Goal: Task Accomplishment & Management: Use online tool/utility

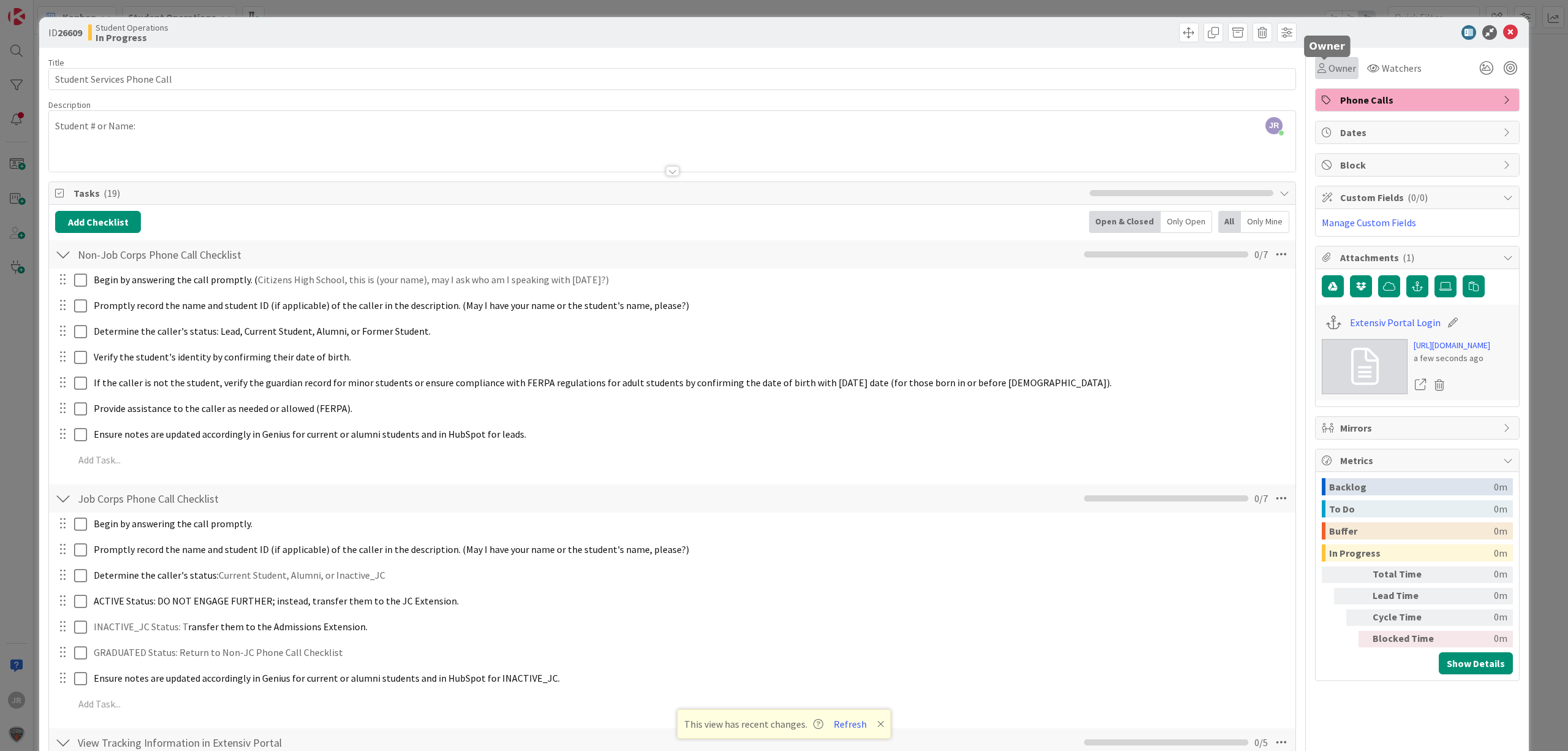
click at [1341, 61] on span "Owner" at bounding box center [1342, 68] width 27 height 14
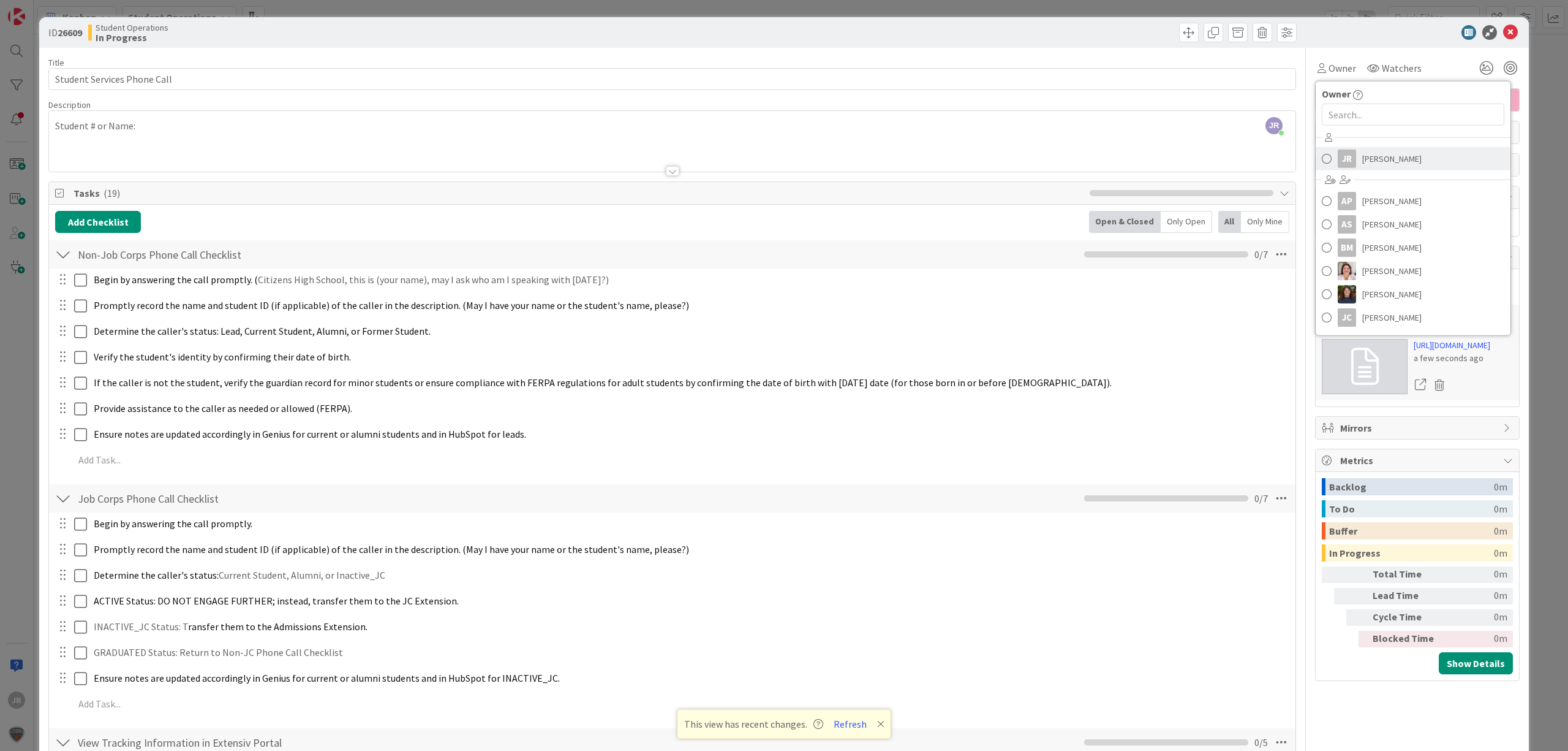
click at [1346, 158] on link "JR [PERSON_NAME]" at bounding box center [1413, 159] width 195 height 24
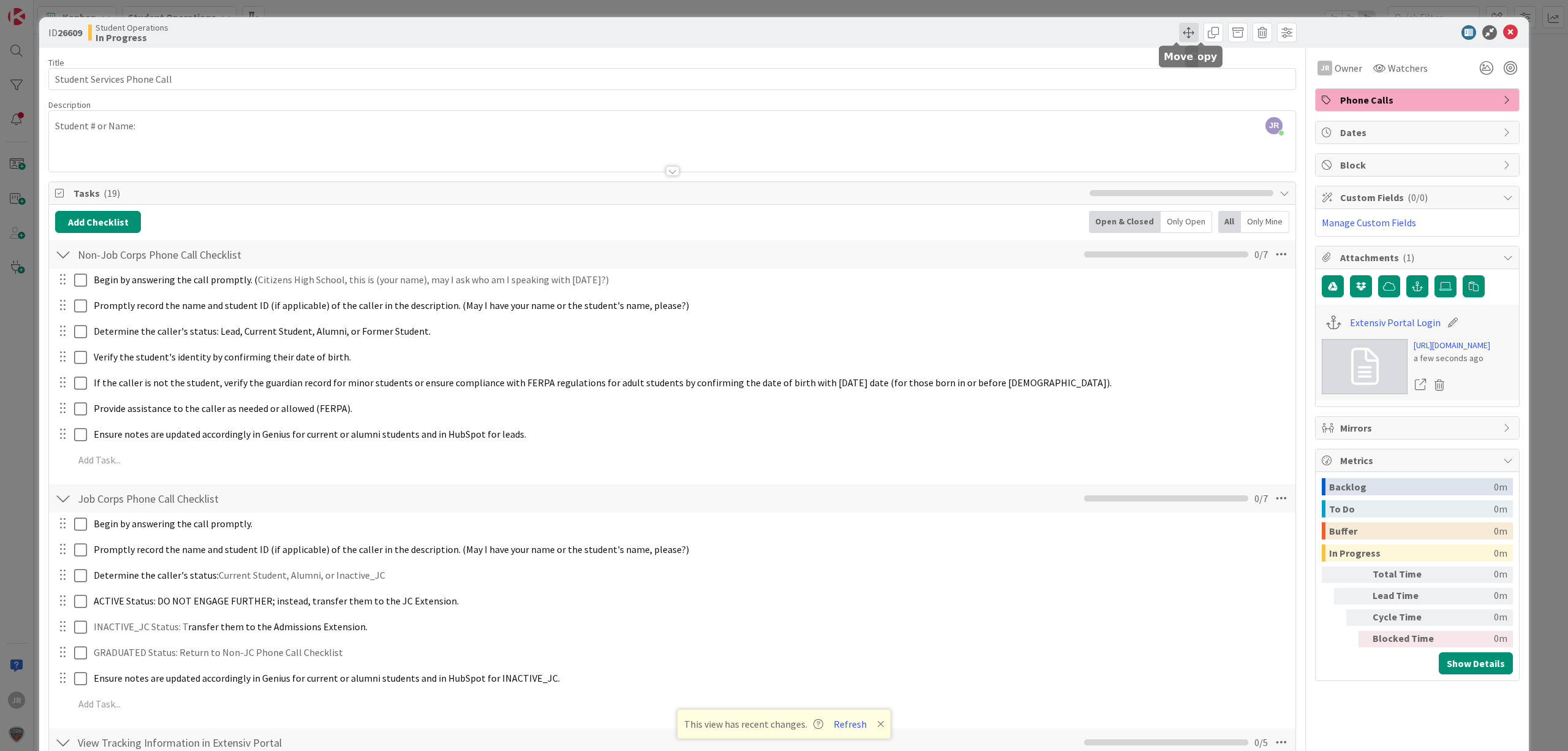
click at [1179, 39] on span at bounding box center [1189, 33] width 20 height 20
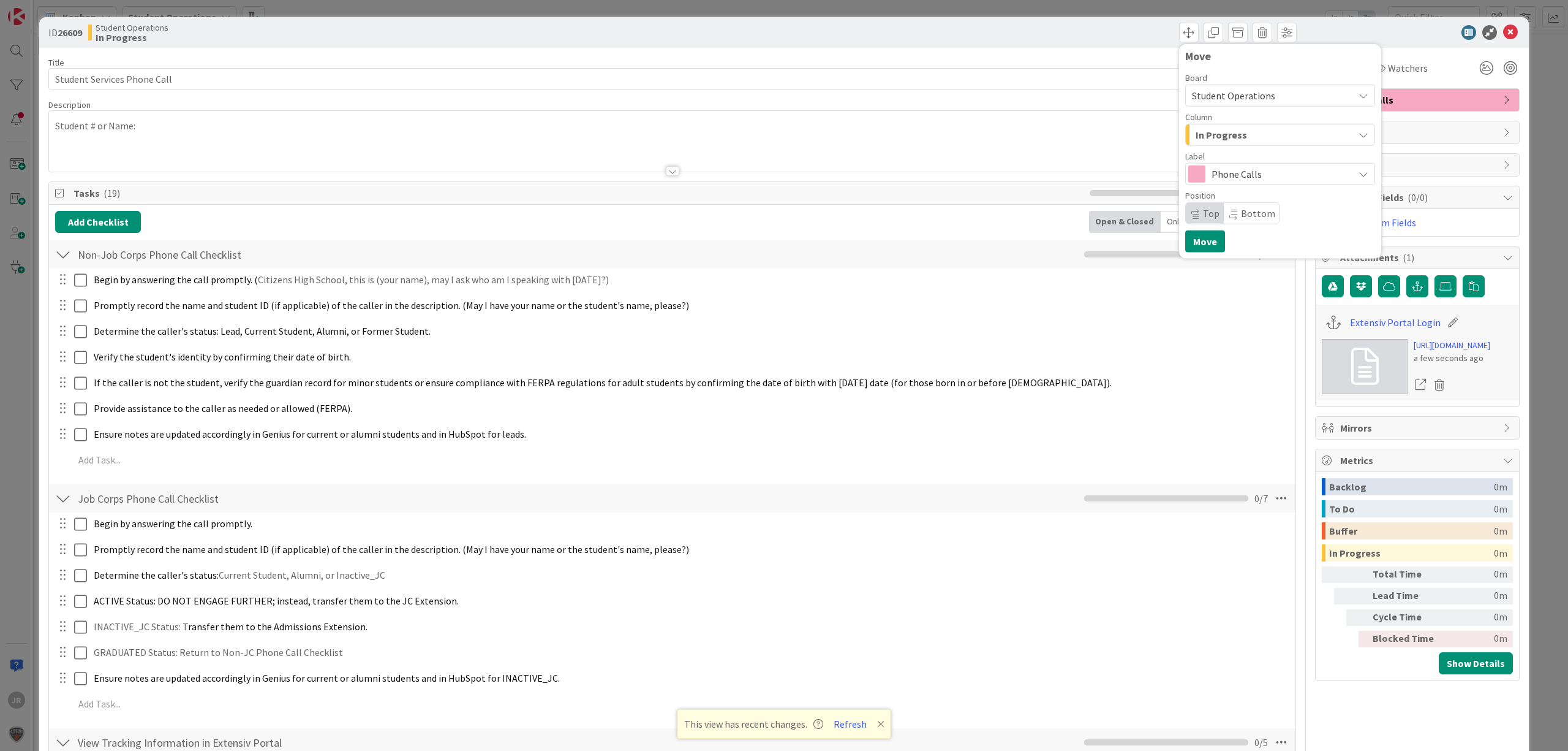
click at [1231, 143] on button "In Progress" at bounding box center [1280, 134] width 190 height 22
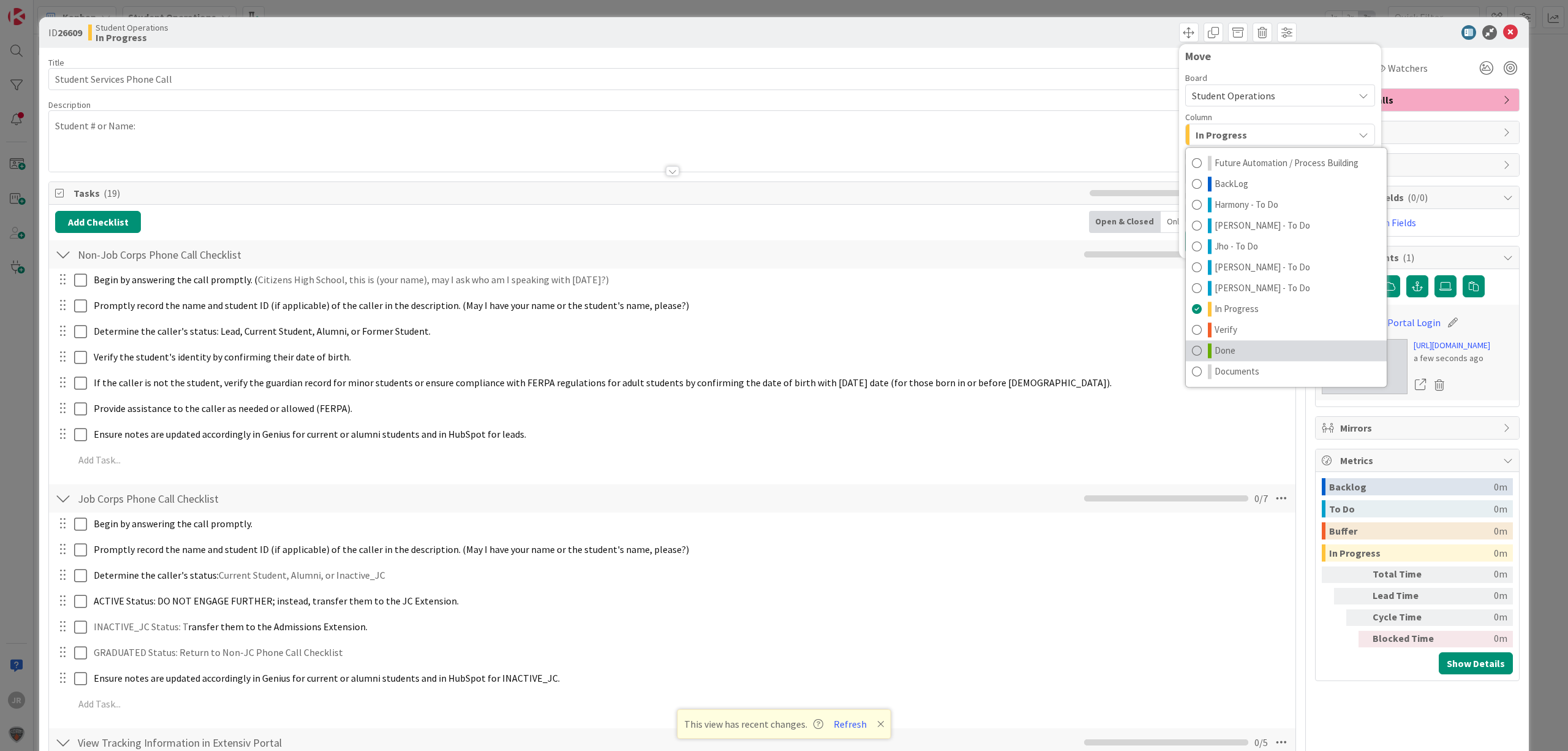
click at [1223, 347] on link "Done" at bounding box center [1286, 350] width 201 height 20
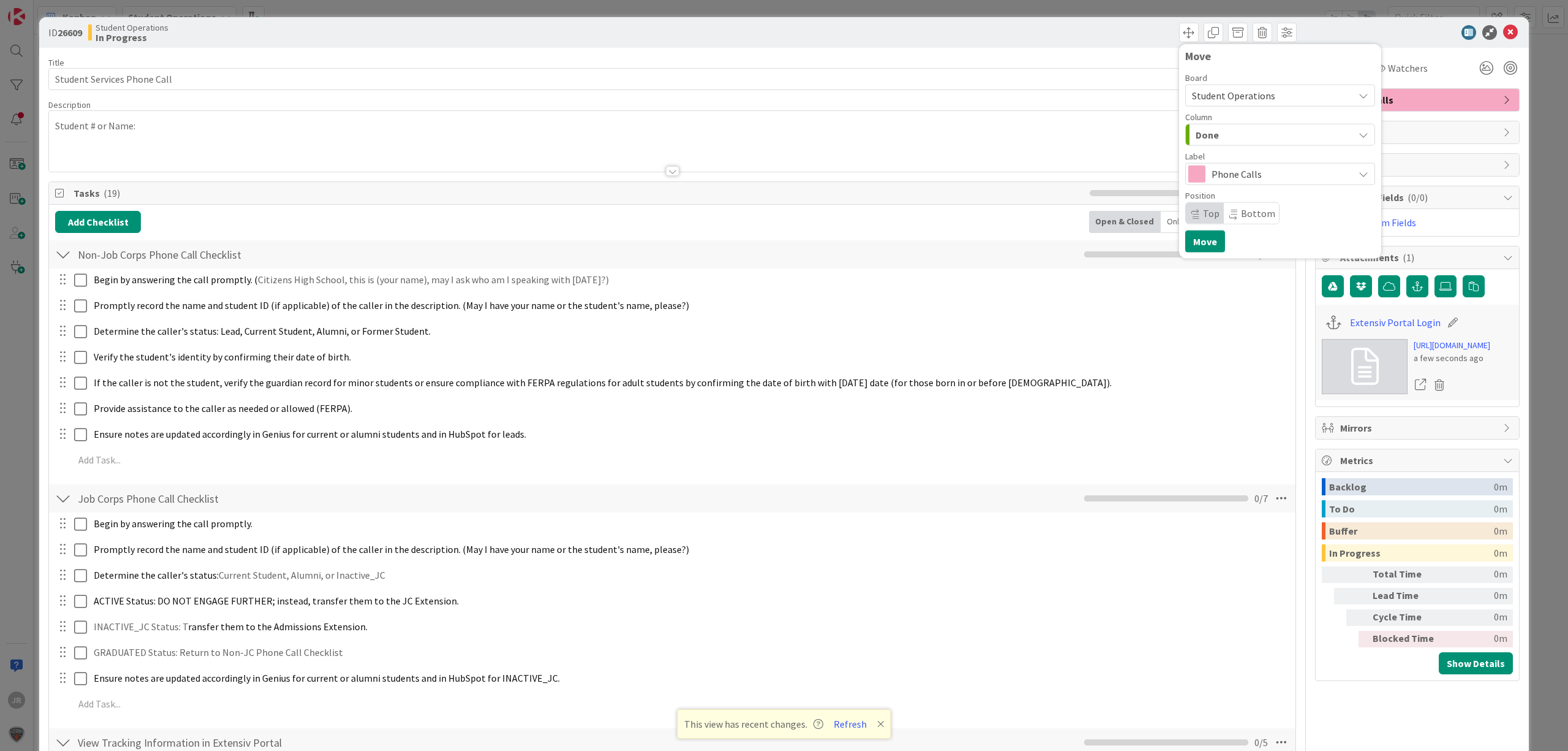
click at [1196, 253] on div "Move Board Student Operations Column Done Future Automation / Process Building …" at bounding box center [1280, 151] width 202 height 215
click at [1194, 247] on button "Move" at bounding box center [1205, 241] width 40 height 22
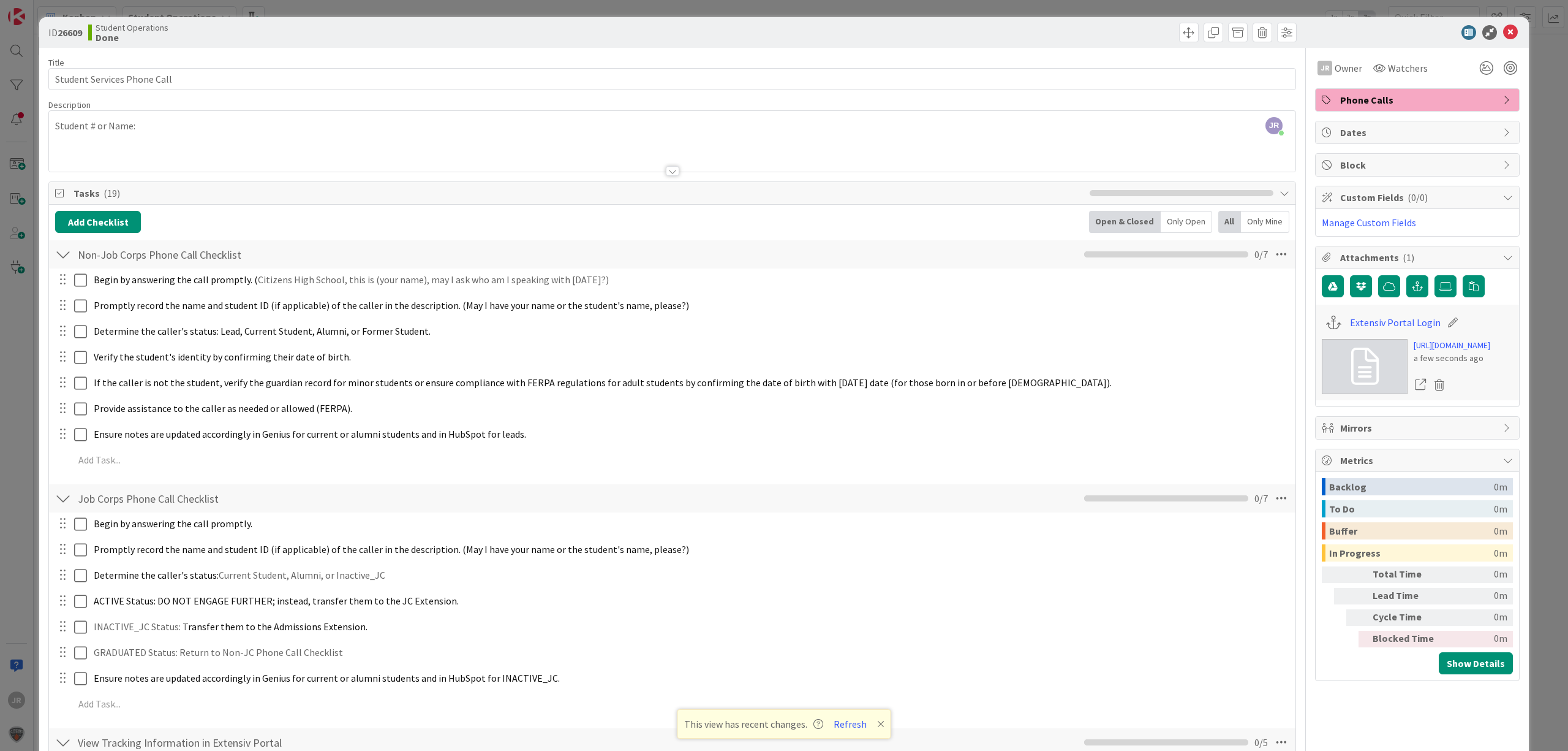
click at [1106, 8] on div "ID 26609 Student Operations Done Move Move Title 27 / 128 Student Services Phon…" at bounding box center [784, 376] width 1568 height 751
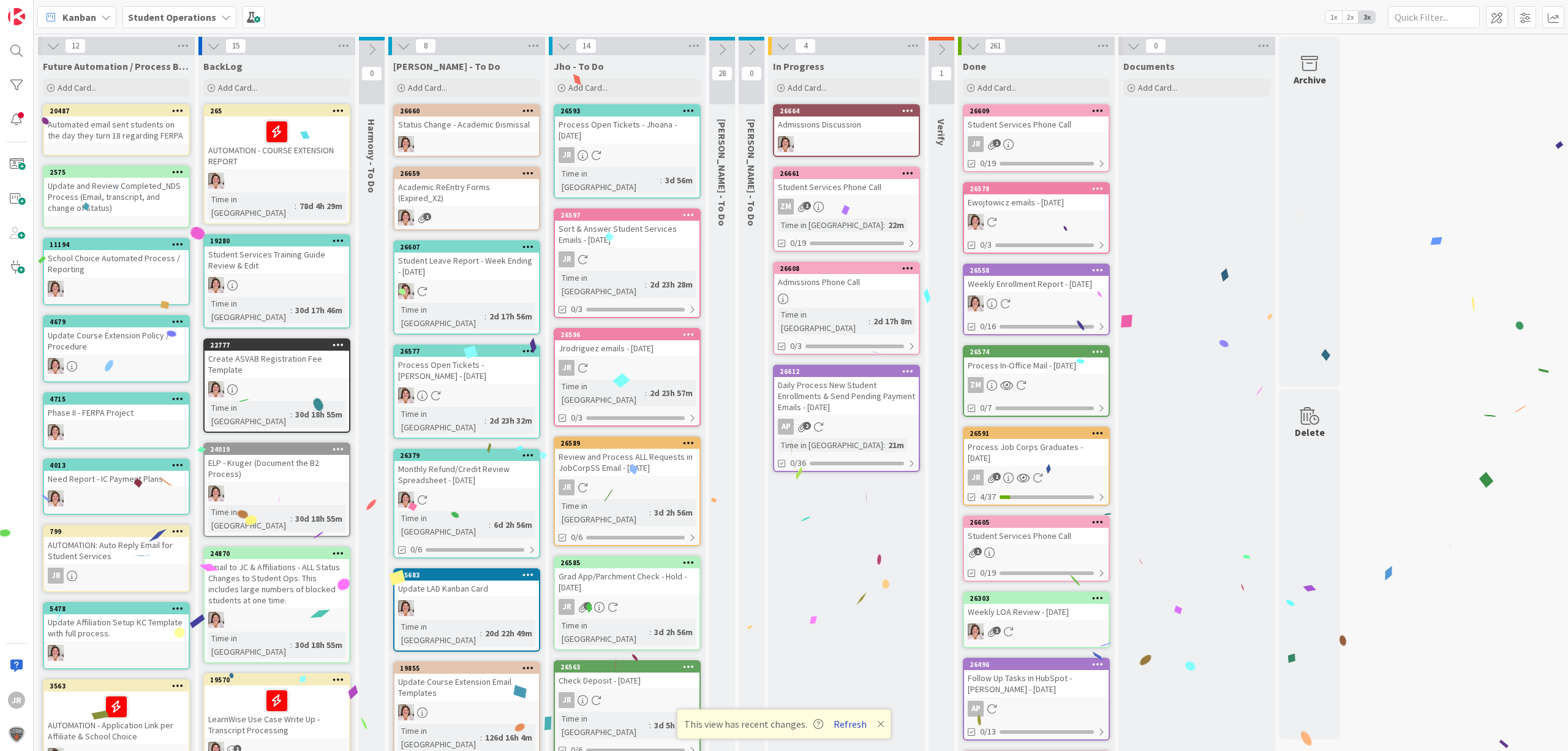
click at [851, 728] on button "Refresh" at bounding box center [850, 724] width 42 height 16
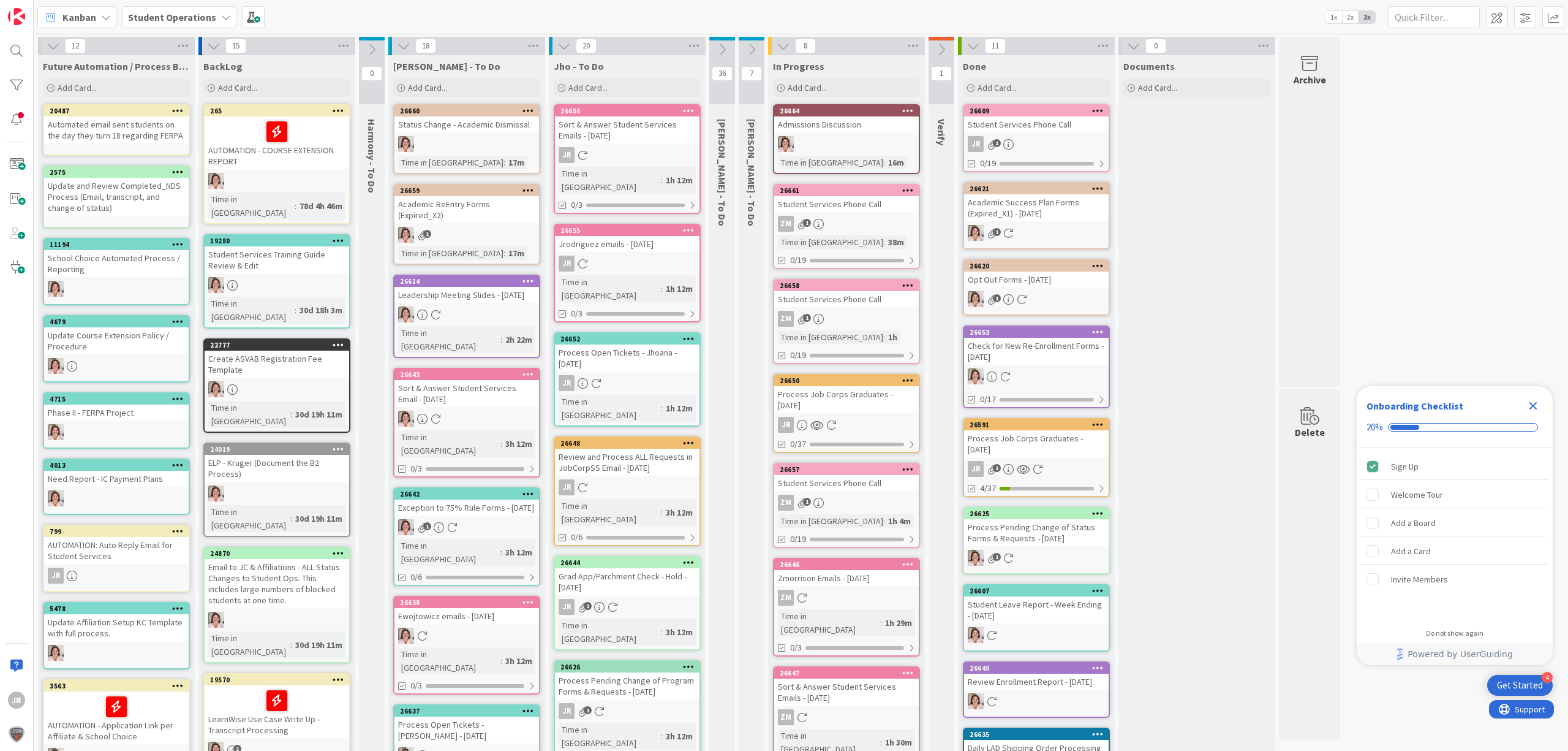
click at [861, 395] on div "Process Job Corps Graduates - [DATE]" at bounding box center [846, 400] width 145 height 27
